Goal: Communication & Community: Answer question/provide support

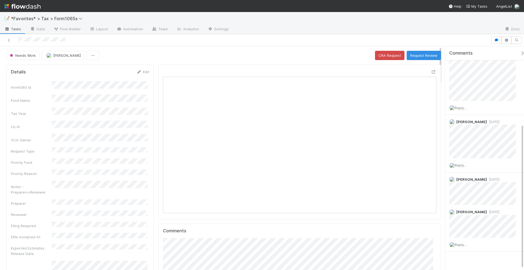
scroll to position [122, 0]
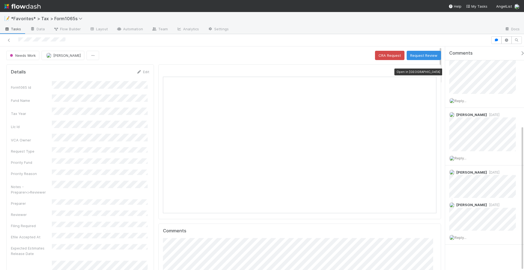
click at [431, 70] on icon at bounding box center [433, 72] width 5 height 4
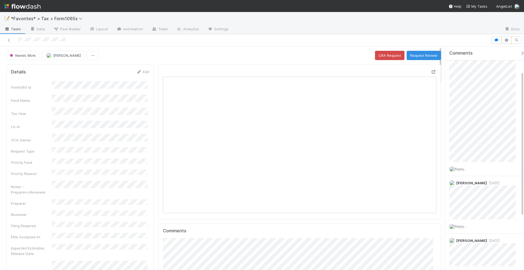
scroll to position [20, 0]
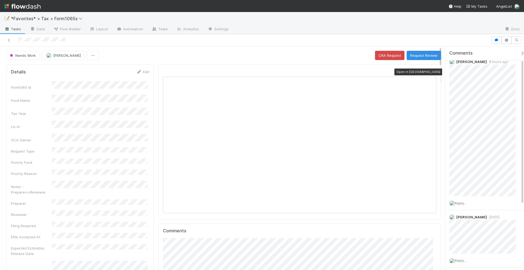
click at [431, 71] on icon at bounding box center [433, 72] width 5 height 4
click at [10, 38] on icon at bounding box center [8, 40] width 5 height 4
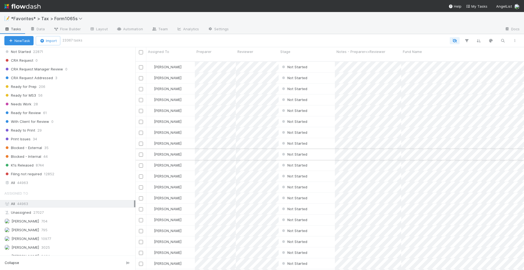
scroll to position [410, 0]
click at [499, 41] on button "button" at bounding box center [503, 40] width 10 height 7
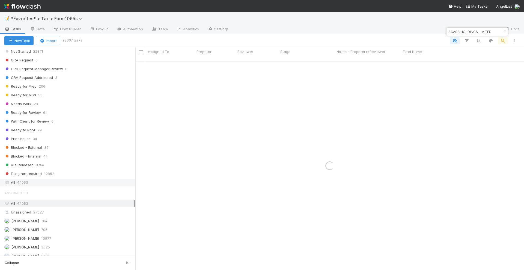
type input "ACASA HOLDINGS LIMITED"
click at [33, 179] on div "All 44963" at bounding box center [69, 182] width 130 height 7
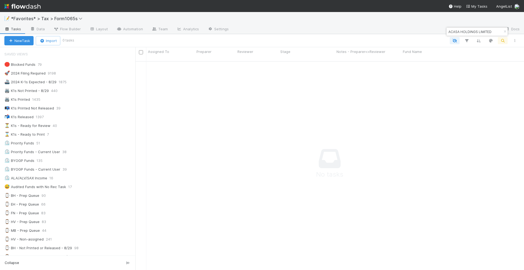
scroll to position [203, 378]
click at [36, 4] on img at bounding box center [22, 6] width 36 height 9
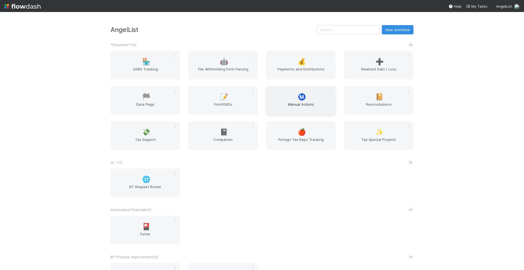
click at [289, 95] on div "Ⓜ️ Manual Actions" at bounding box center [301, 100] width 70 height 29
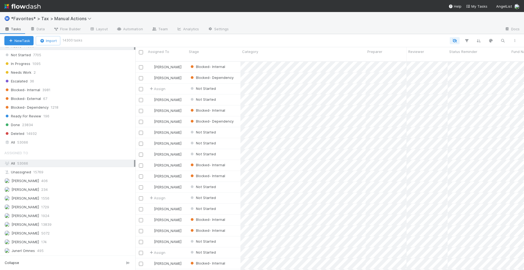
scroll to position [512, 0]
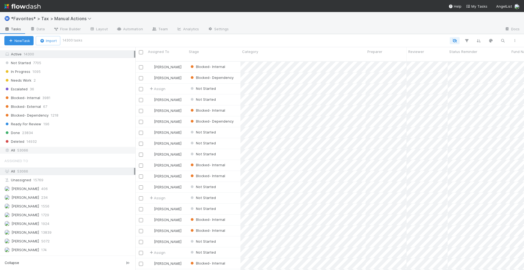
click at [23, 147] on span "53066" at bounding box center [22, 150] width 11 height 7
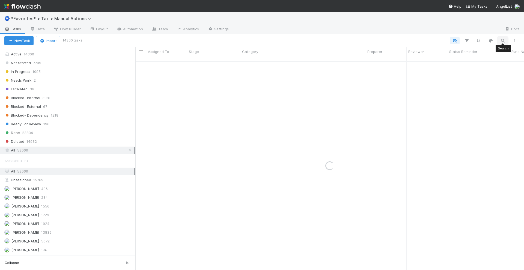
click at [503, 39] on icon "button" at bounding box center [502, 40] width 5 height 5
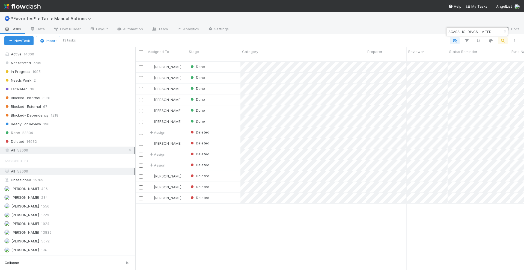
scroll to position [208, 383]
type input "ACASA HOLDINGS LIMITED"
click at [283, 39] on div at bounding box center [298, 40] width 446 height 7
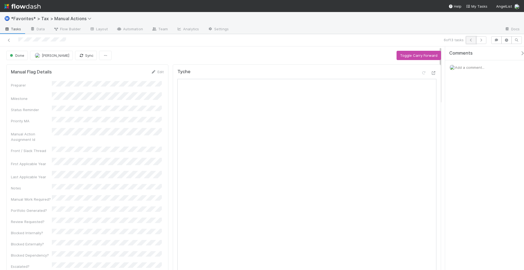
click at [471, 41] on icon "button" at bounding box center [470, 39] width 5 height 3
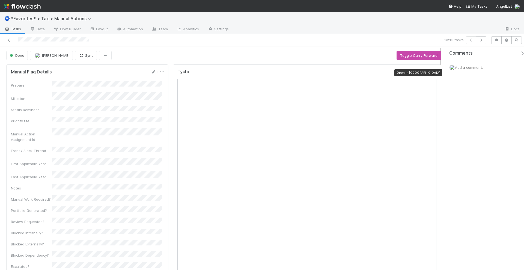
click at [431, 72] on icon at bounding box center [433, 73] width 5 height 4
click at [484, 40] on icon "button" at bounding box center [480, 39] width 5 height 3
click at [431, 72] on icon at bounding box center [433, 73] width 5 height 4
click at [482, 39] on icon "button" at bounding box center [480, 39] width 5 height 3
click at [431, 71] on icon at bounding box center [433, 73] width 5 height 4
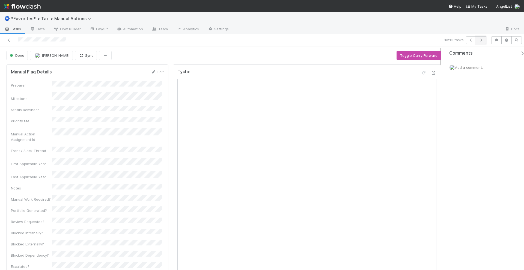
click at [482, 39] on icon "button" at bounding box center [480, 39] width 5 height 3
click at [431, 71] on icon at bounding box center [433, 73] width 5 height 4
click at [484, 40] on icon "button" at bounding box center [480, 39] width 5 height 3
click at [431, 73] on icon at bounding box center [433, 73] width 5 height 4
click at [482, 41] on icon "button" at bounding box center [480, 39] width 5 height 3
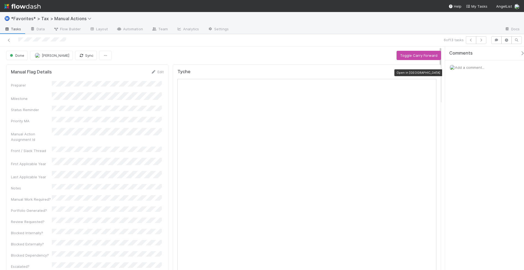
click at [431, 73] on icon at bounding box center [433, 73] width 5 height 4
click at [483, 42] on button "button" at bounding box center [481, 40] width 10 height 8
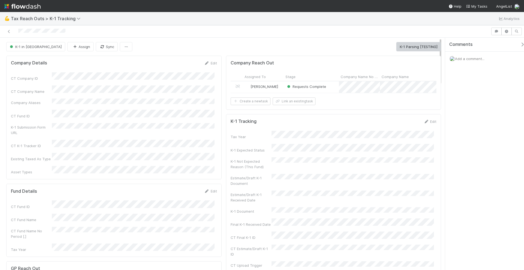
click at [278, 87] on div "Raven Jacinto" at bounding box center [263, 86] width 41 height 11
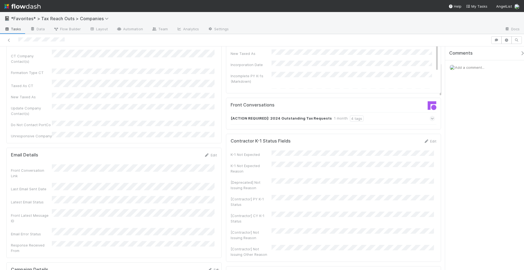
scroll to position [102, 0]
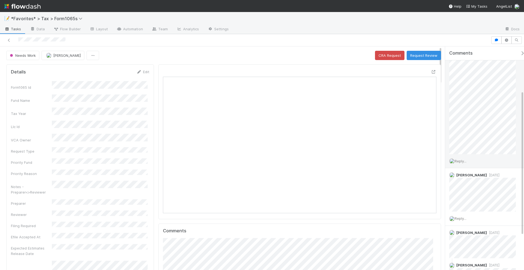
scroll to position [68, 0]
click at [462, 153] on span "Reply..." at bounding box center [461, 154] width 12 height 4
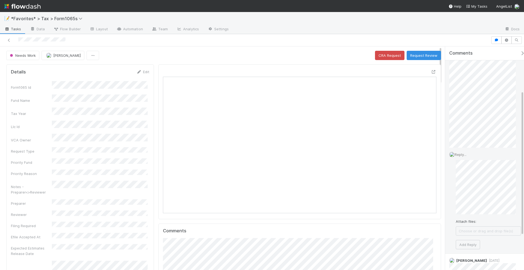
click at [445, 186] on div "Reply... Attach files: Choose or drag and drop file(s) Add Reply" at bounding box center [485, 201] width 80 height 106
click at [454, 180] on div "Reply... Attach files: Choose or drag and drop file(s) Add Reply" at bounding box center [485, 201] width 80 height 106
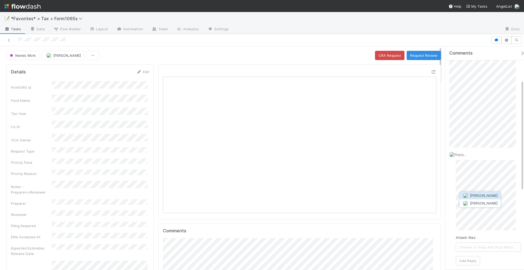
click at [472, 193] on span "[PERSON_NAME]" at bounding box center [484, 195] width 28 height 4
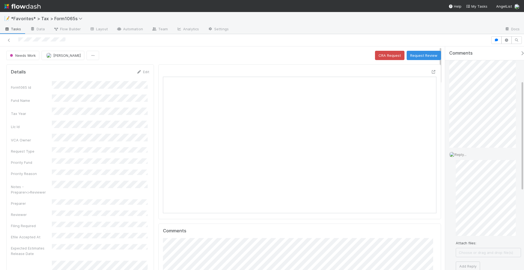
scroll to position [102, 0]
click at [466, 228] on button "Add Reply" at bounding box center [468, 231] width 24 height 9
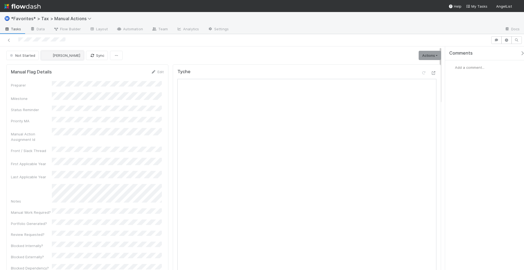
click at [64, 55] on span "[PERSON_NAME]" at bounding box center [67, 55] width 28 height 4
click at [66, 66] on span "Junerl Omnes" at bounding box center [60, 68] width 23 height 4
click at [475, 66] on span "Add a comment..." at bounding box center [469, 67] width 29 height 4
click at [446, 84] on div "Comments Add a comment... Attach files: Choose or drag and drop file(s) Add Com…" at bounding box center [483, 158] width 82 height 224
click at [467, 148] on button "Add Comment" at bounding box center [470, 151] width 32 height 9
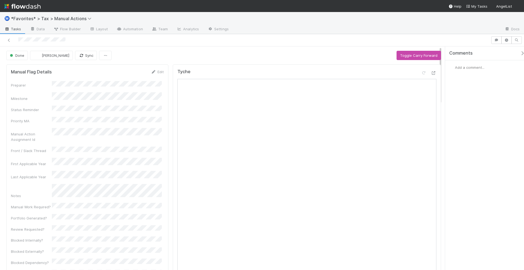
click at [464, 68] on span "Add a comment..." at bounding box center [469, 67] width 29 height 4
click at [468, 149] on button "Add Comment" at bounding box center [470, 151] width 32 height 9
click at [468, 65] on span "Add a comment..." at bounding box center [469, 67] width 29 height 4
click at [468, 150] on button "Add Comment" at bounding box center [470, 151] width 32 height 9
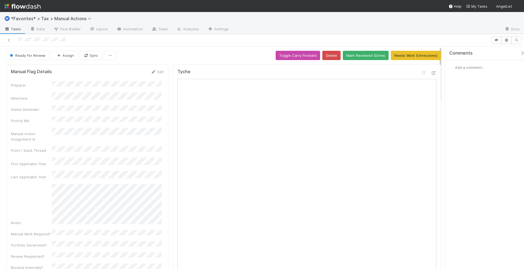
click at [465, 67] on span "Add a comment..." at bounding box center [469, 67] width 29 height 4
click at [466, 150] on button "Add Comment" at bounding box center [470, 151] width 32 height 9
click at [466, 66] on span "Add a comment..." at bounding box center [469, 67] width 29 height 4
click at [468, 147] on button "Add Comment" at bounding box center [470, 151] width 32 height 9
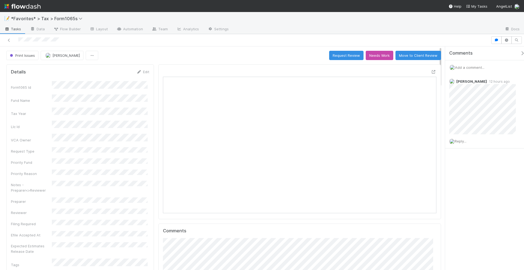
scroll to position [106, 132]
click at [429, 68] on div "Open in [GEOGRAPHIC_DATA]" at bounding box center [299, 141] width 283 height 155
click at [431, 70] on icon at bounding box center [433, 72] width 5 height 4
click at [462, 140] on span "Reply..." at bounding box center [461, 141] width 12 height 4
click at [480, 189] on span "[PERSON_NAME]" at bounding box center [484, 190] width 28 height 4
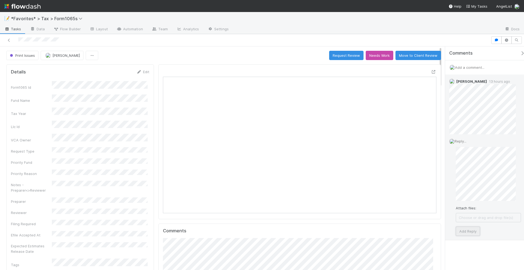
click at [465, 231] on button "Add Reply" at bounding box center [468, 231] width 24 height 9
